Goal: Communication & Community: Ask a question

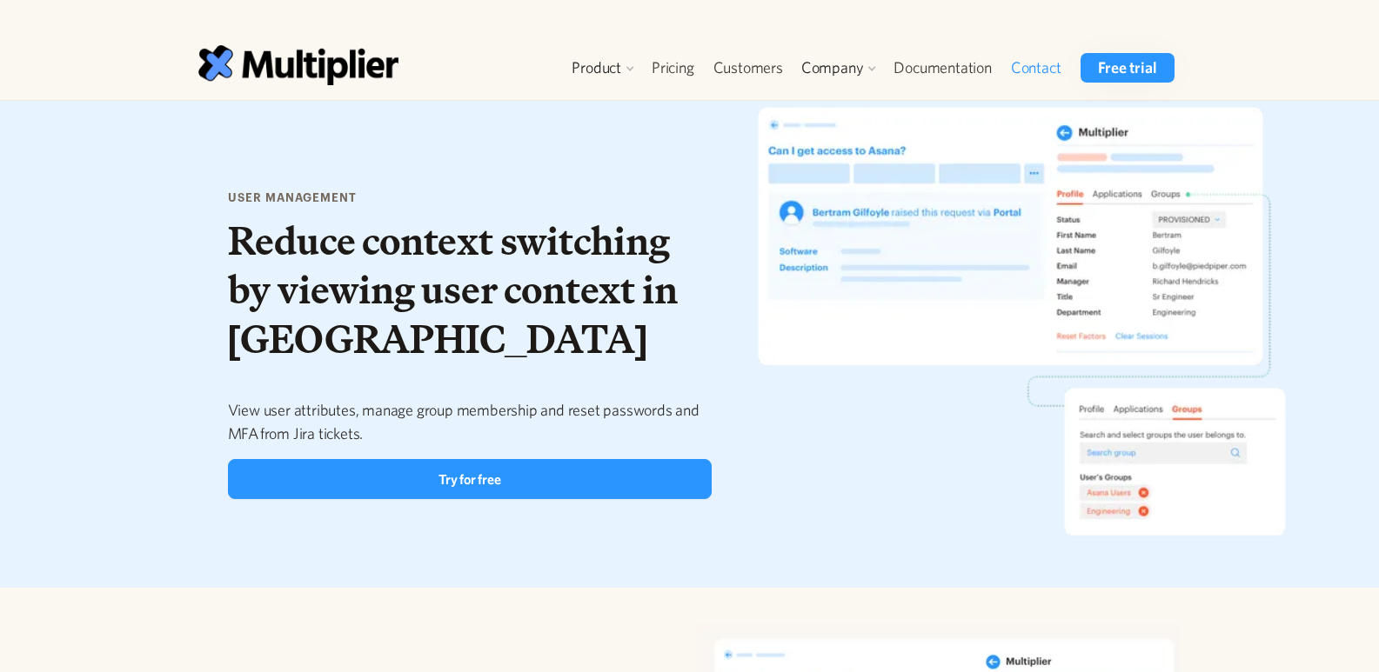
click at [1042, 73] on link "Contact" at bounding box center [1036, 68] width 70 height 30
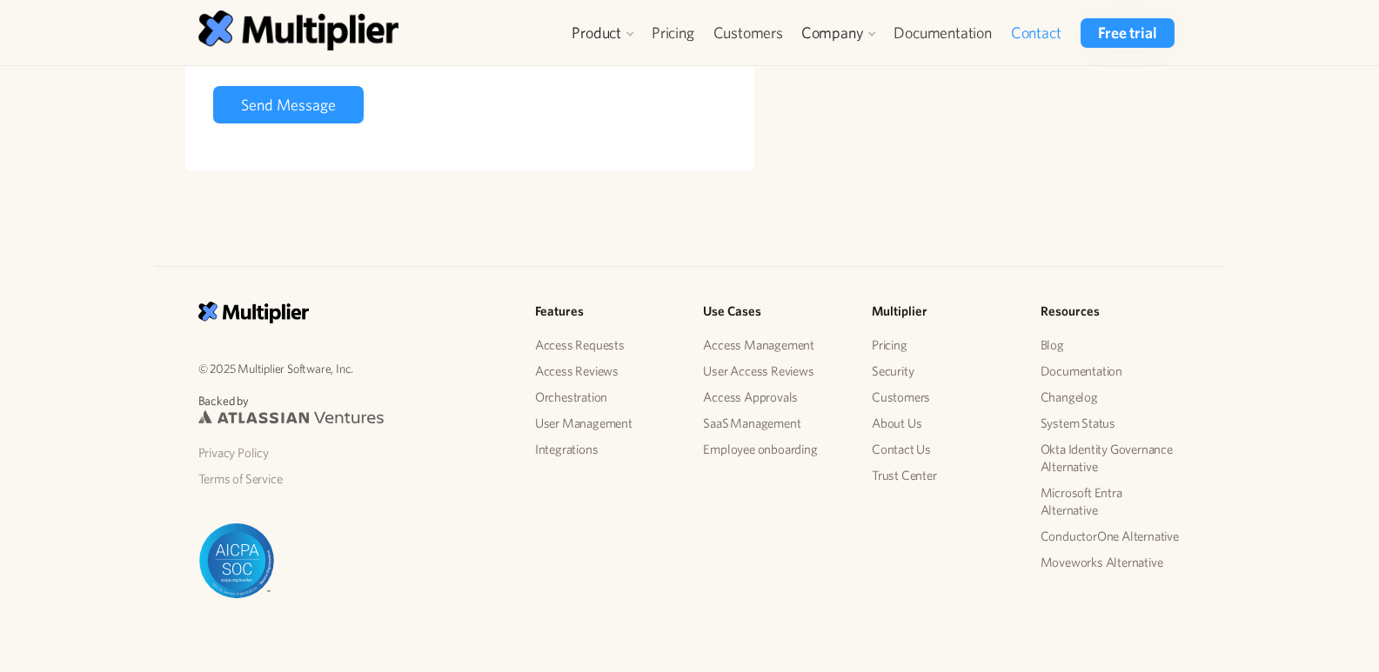
scroll to position [573, 0]
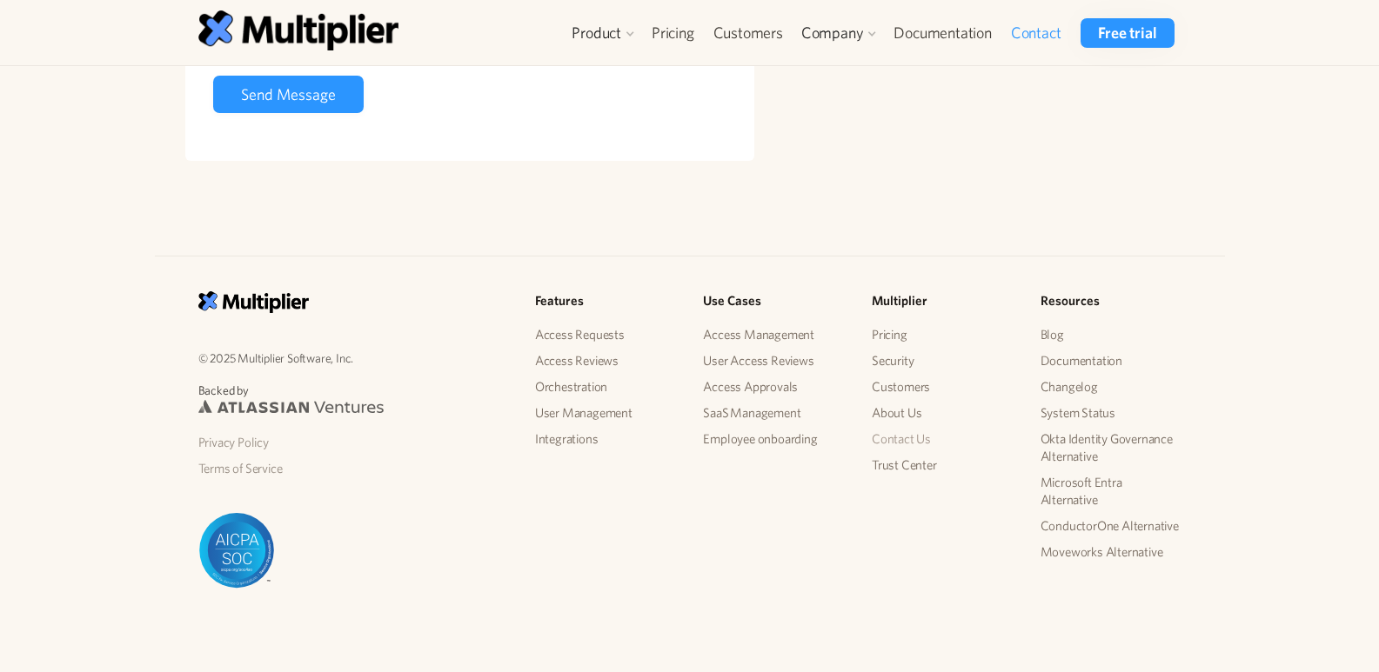
click at [910, 443] on link "Contact Us" at bounding box center [942, 439] width 141 height 26
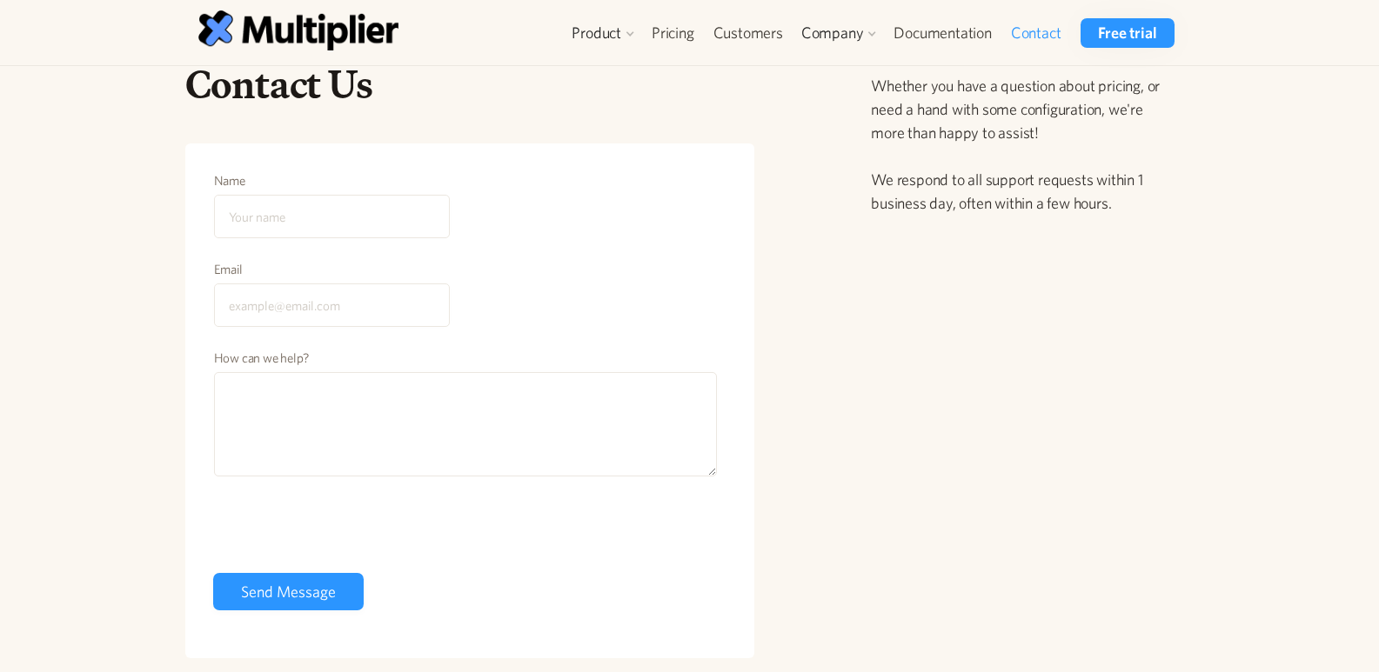
scroll to position [51, 0]
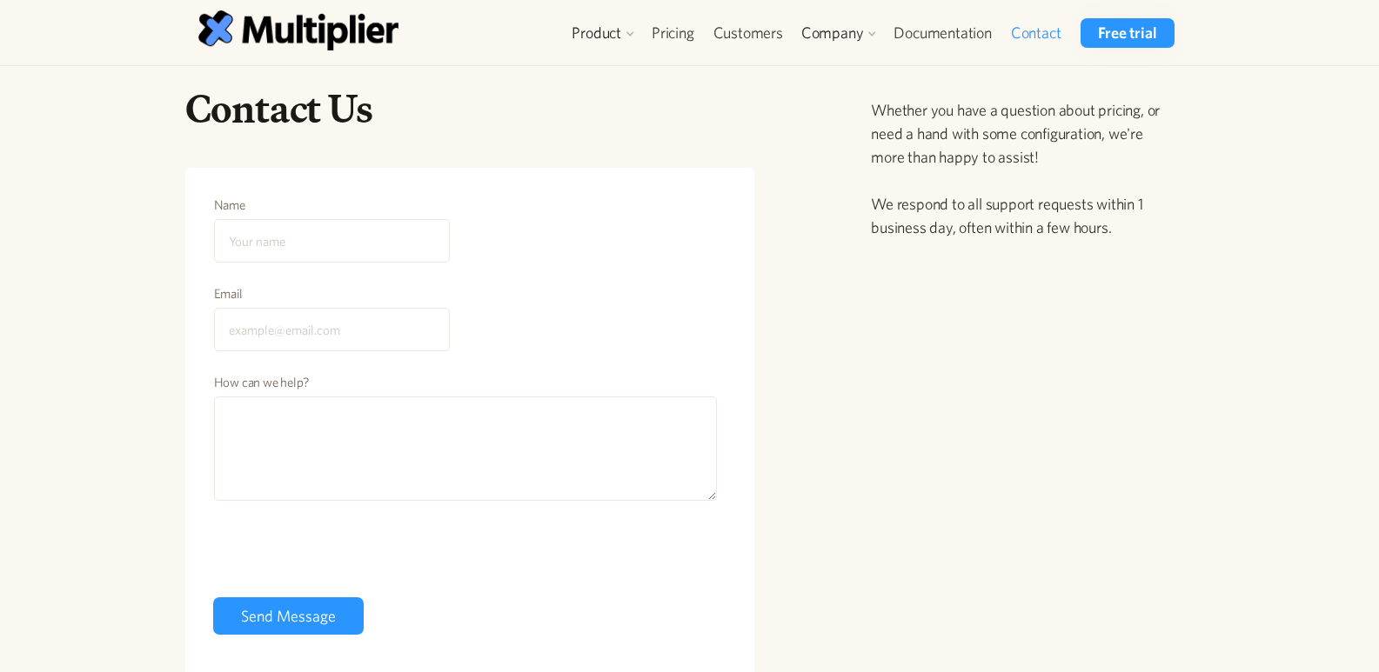
click at [302, 245] on input "Name" at bounding box center [332, 240] width 236 height 43
type input "ali"
drag, startPoint x: 300, startPoint y: 324, endPoint x: 312, endPoint y: 344, distance: 23.4
click at [300, 324] on input "Email" at bounding box center [332, 329] width 236 height 43
type input "ali@thelinkladder.com"
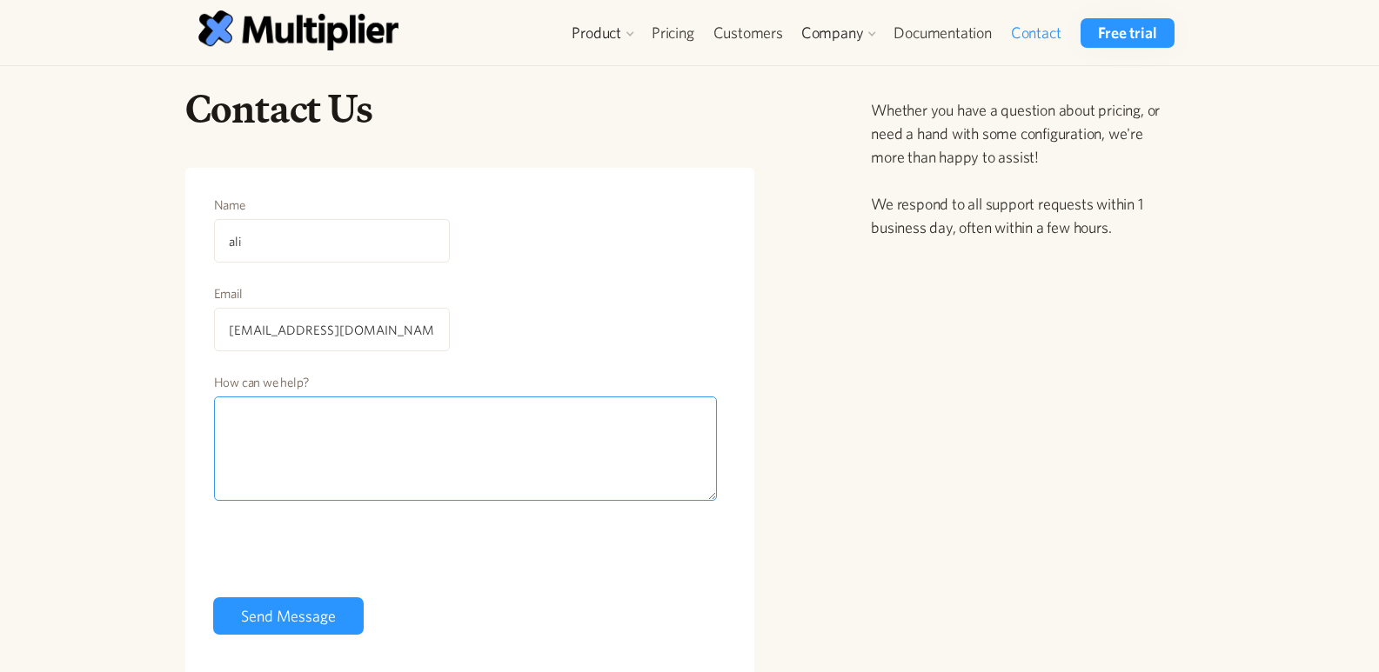
click at [454, 444] on textarea "How can we help?" at bounding box center [466, 449] width 504 height 104
paste textarea "Hello Dear, Let’s skip the generic pitch. At The LinkLadder, we do guest postin…"
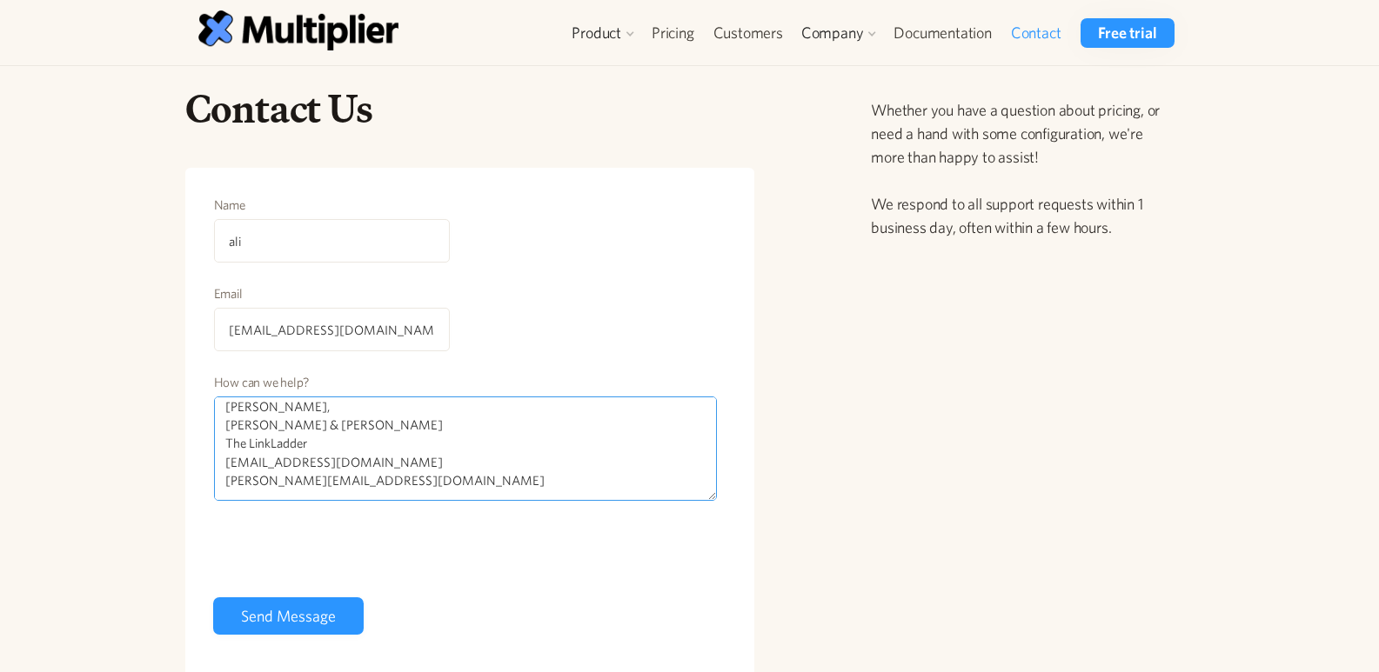
type textarea "Hello Dear, Let’s skip the generic pitch. At The LinkLadder, we do guest postin…"
click at [297, 619] on input "Send Message" at bounding box center [288, 616] width 150 height 37
type input "Please wait..."
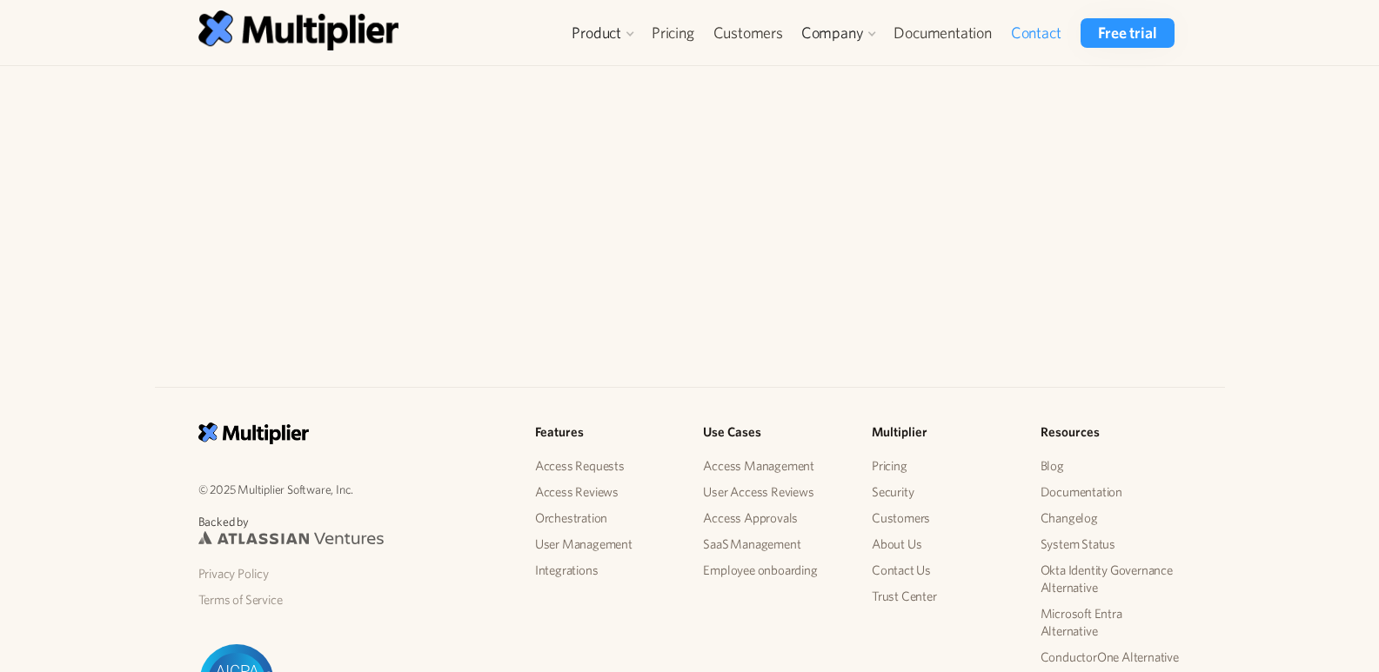
scroll to position [573, 0]
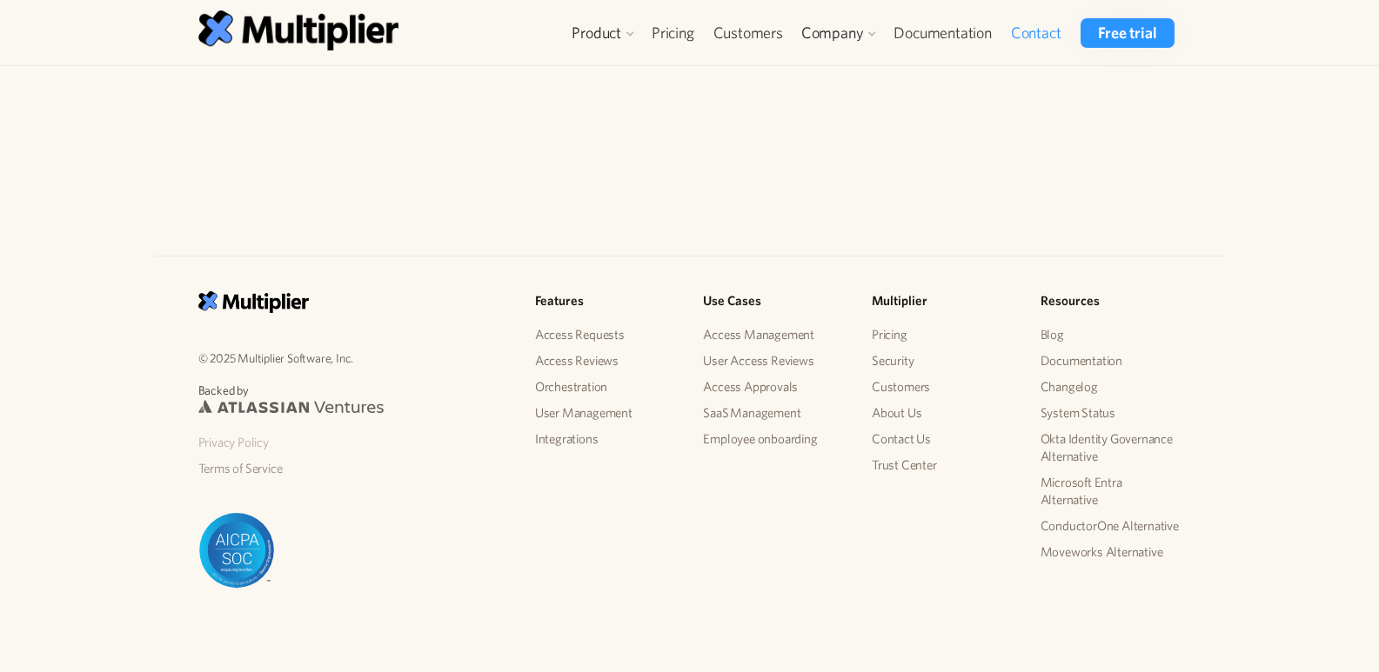
click at [224, 446] on link "Privacy Policy" at bounding box center [352, 443] width 309 height 26
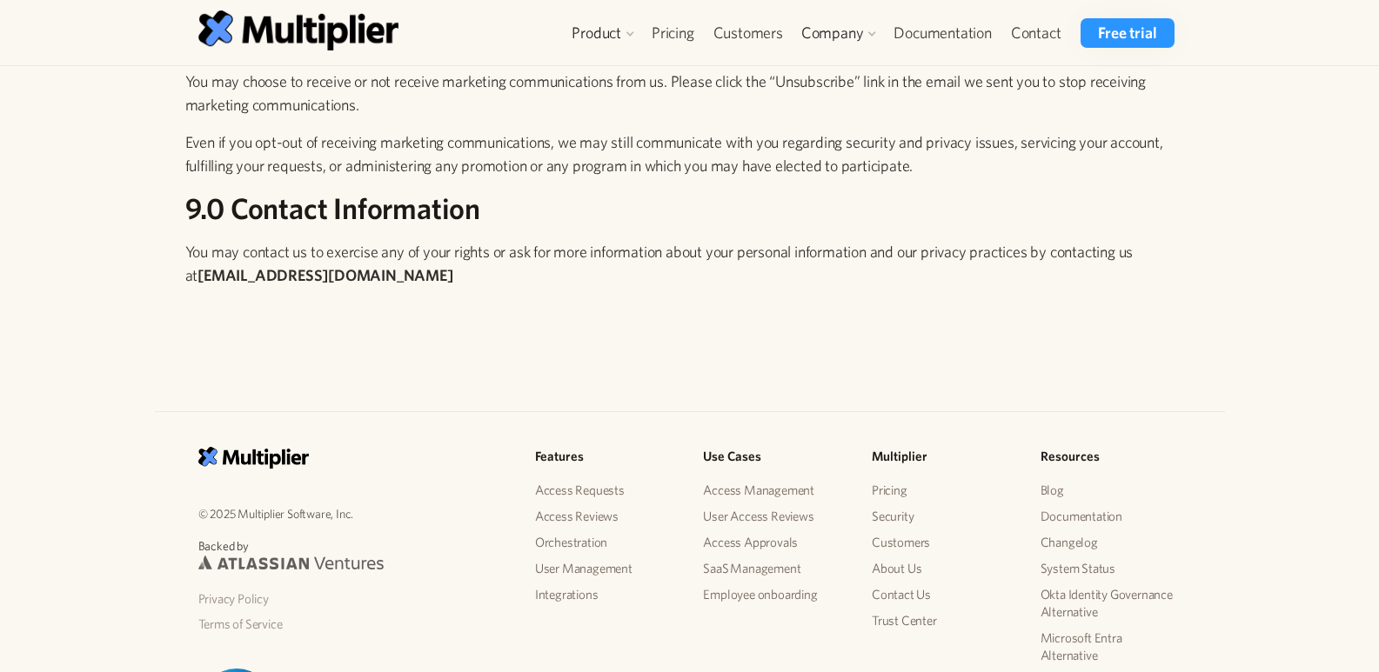
scroll to position [5601, 0]
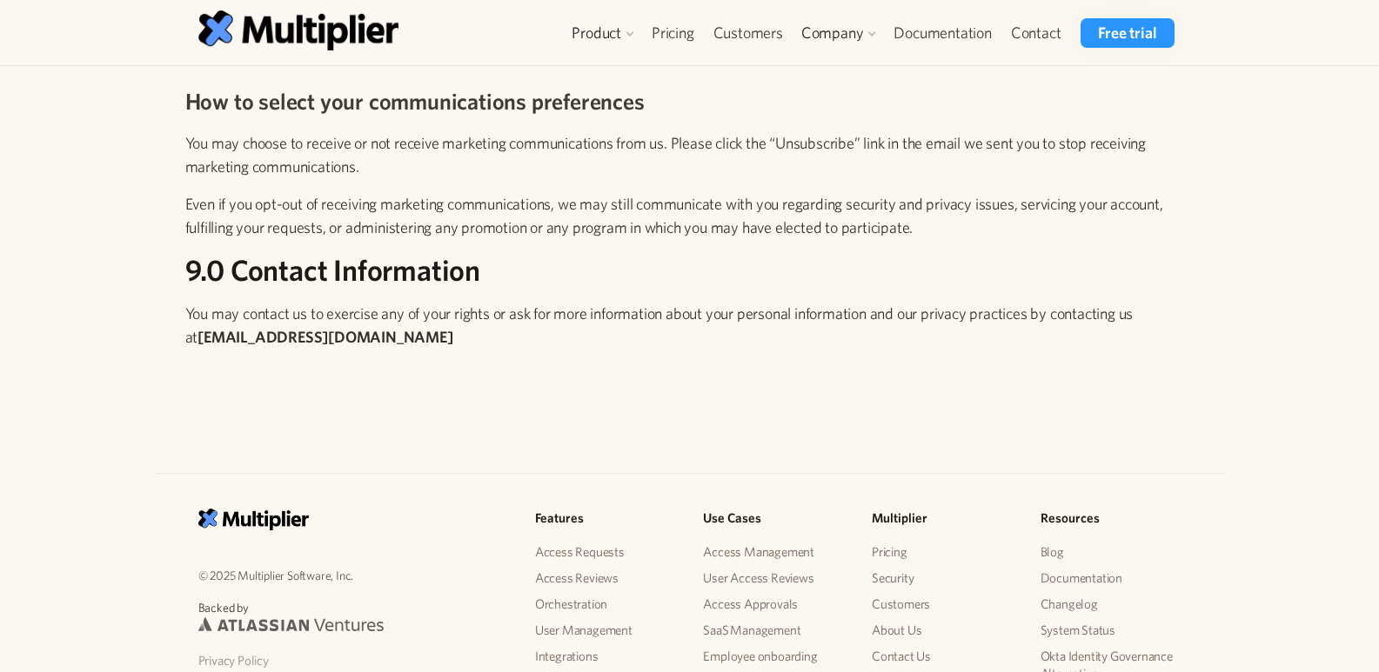
drag, startPoint x: 250, startPoint y: 357, endPoint x: 682, endPoint y: 390, distance: 433.6
click at [682, 386] on p "‍" at bounding box center [683, 374] width 996 height 23
click at [292, 346] on strong "[EMAIL_ADDRESS][DOMAIN_NAME]" at bounding box center [324, 337] width 255 height 18
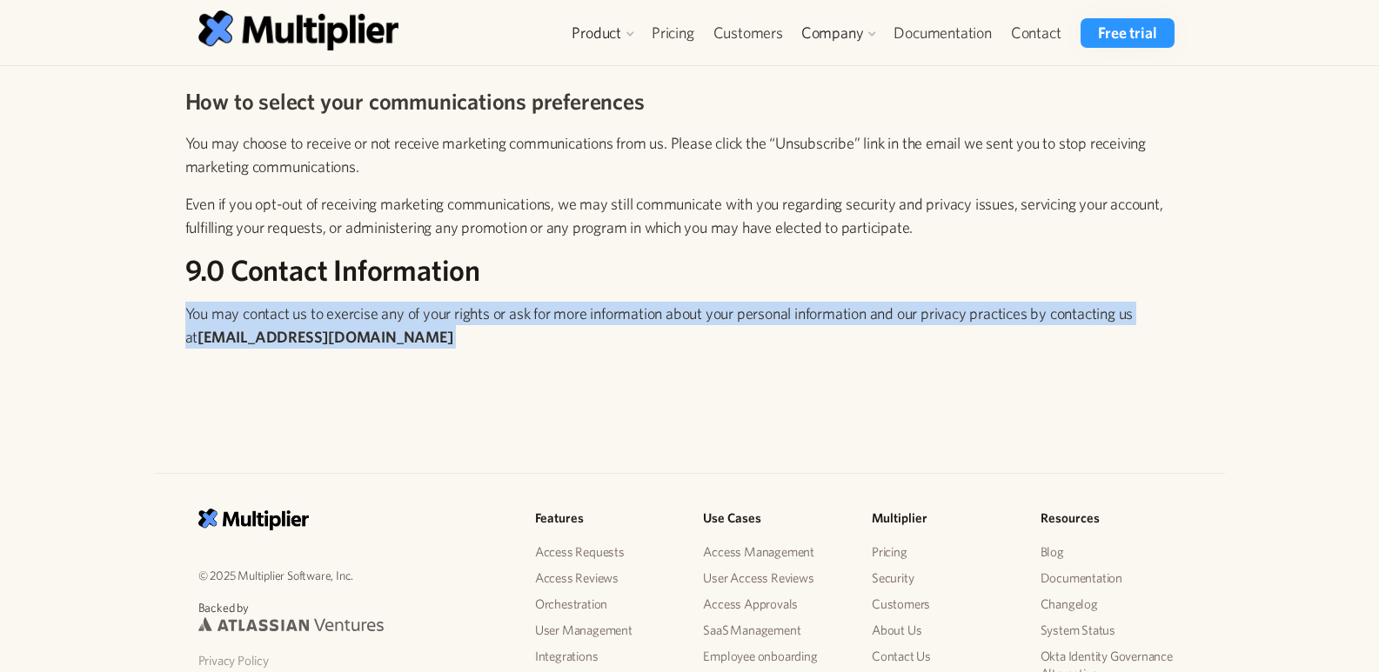
click at [292, 346] on strong "[EMAIL_ADDRESS][DOMAIN_NAME]" at bounding box center [324, 337] width 255 height 18
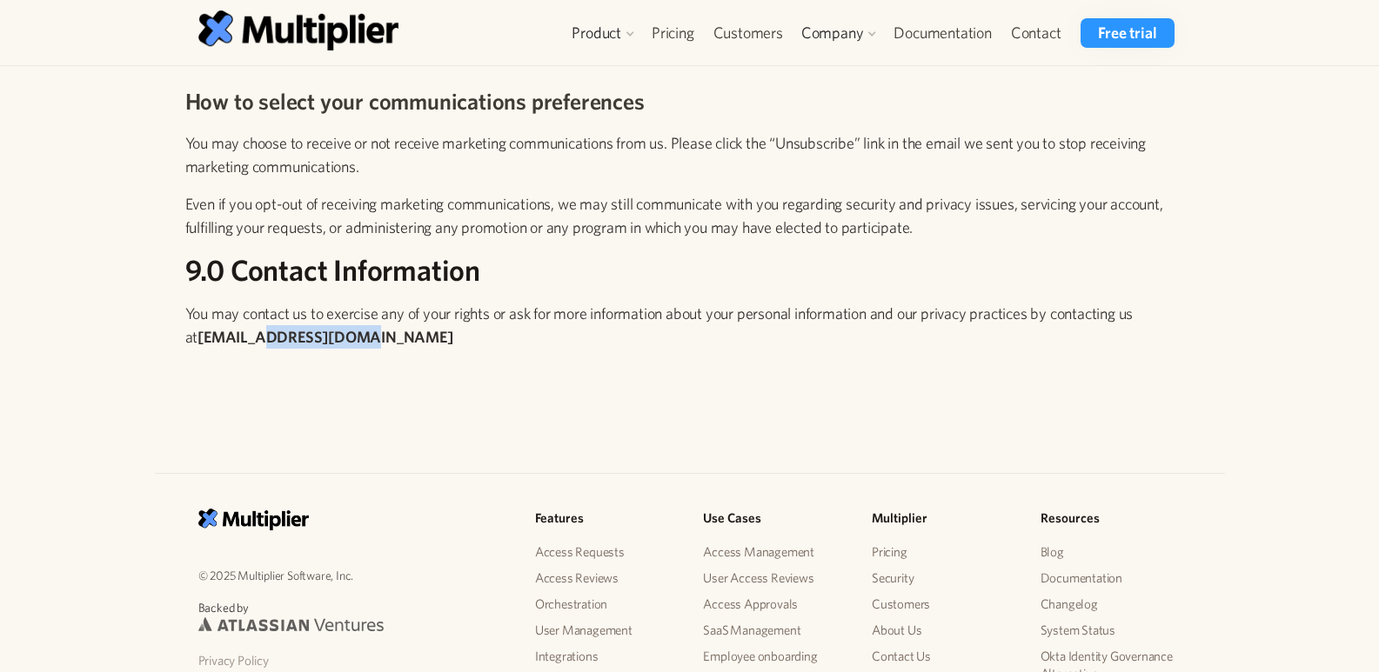
click at [292, 346] on strong "[EMAIL_ADDRESS][DOMAIN_NAME]" at bounding box center [324, 337] width 255 height 18
drag, startPoint x: 385, startPoint y: 353, endPoint x: 149, endPoint y: 362, distance: 236.8
copy strong "[EMAIL_ADDRESS][DOMAIN_NAME]"
